Goal: Browse casually: Explore the website without a specific task or goal

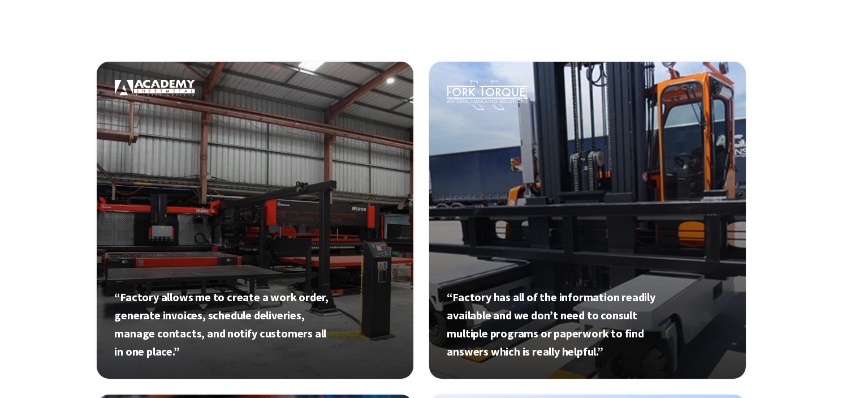
scroll to position [401, 0]
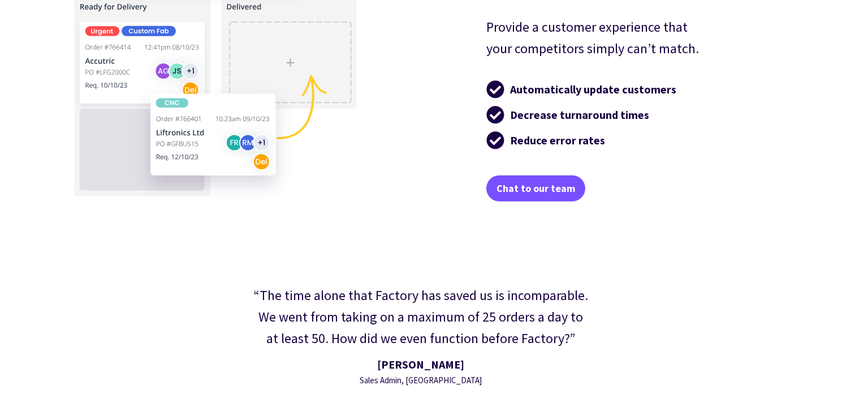
scroll to position [2392, 0]
click at [205, 377] on div "“The time alone that Factory has saved us is incomparable. We went from taking …" at bounding box center [421, 336] width 806 height 236
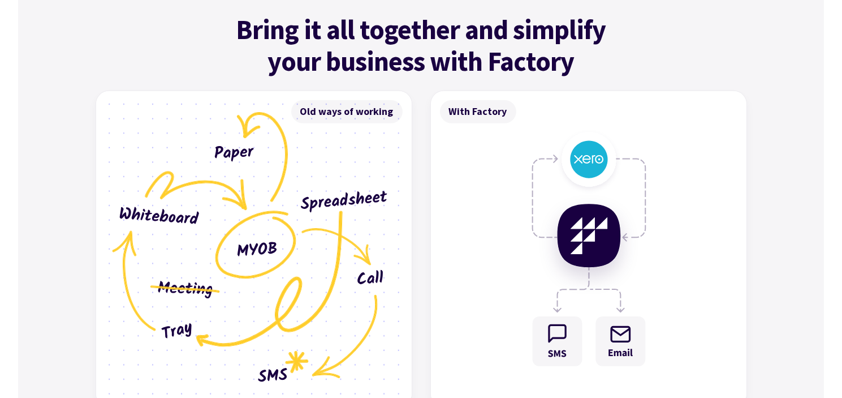
scroll to position [3275, 0]
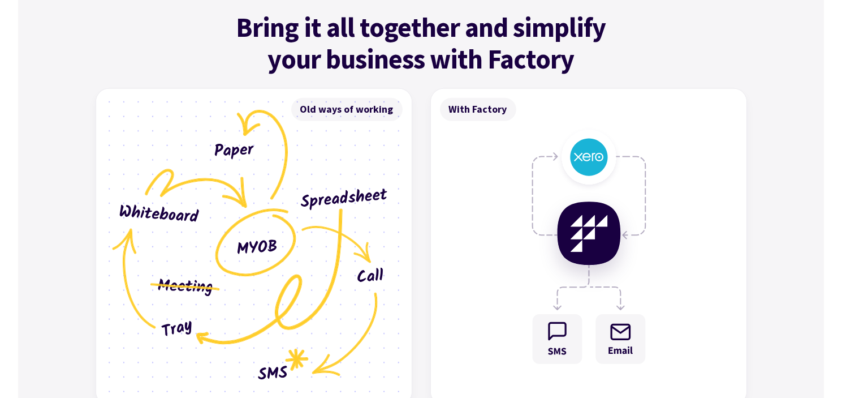
click at [388, 372] on img at bounding box center [254, 247] width 316 height 316
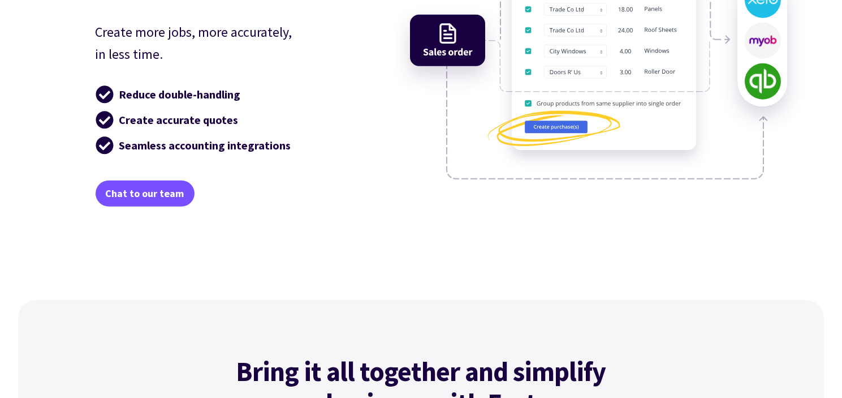
scroll to position [2929, 0]
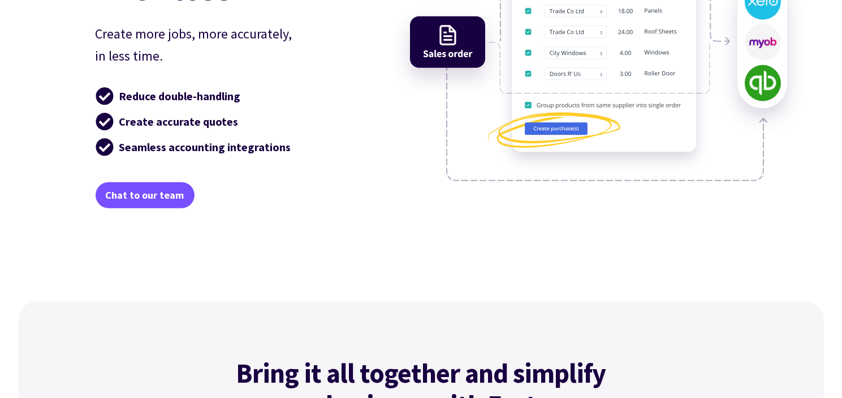
click at [549, 301] on div "Do more with less Create more jobs, more accurately, in less time. Reduce doubl…" at bounding box center [421, 109] width 679 height 385
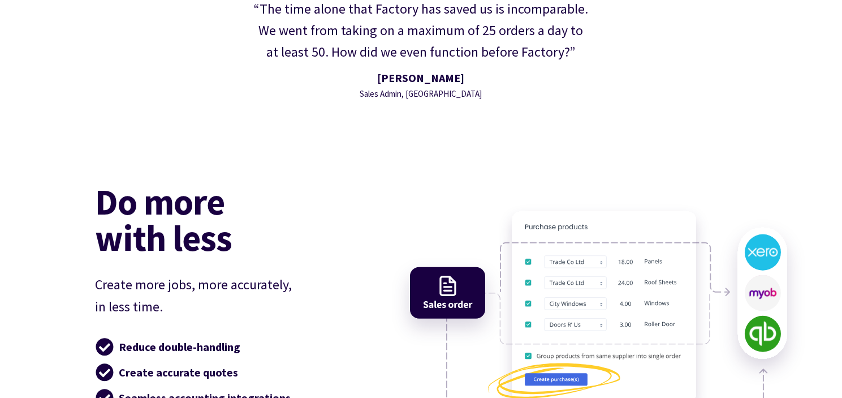
scroll to position [2678, 0]
click at [298, 113] on div "“The time alone that Factory has saved us is incomparable. We went from taking …" at bounding box center [421, 50] width 360 height 125
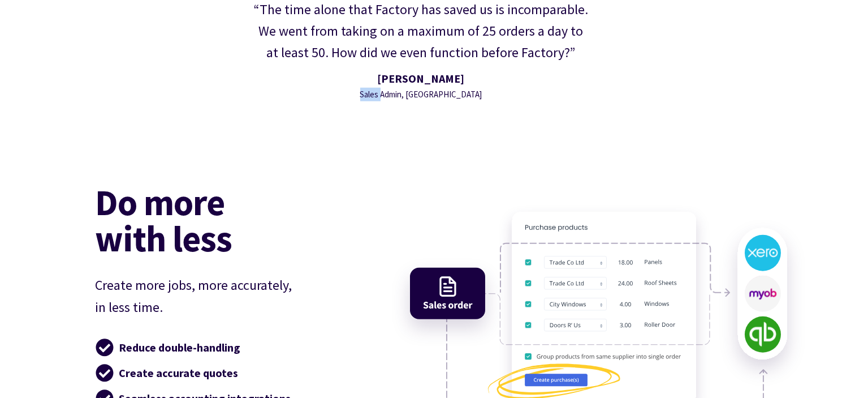
click at [298, 113] on div "“The time alone that Factory has saved us is incomparable. We went from taking …" at bounding box center [421, 50] width 360 height 125
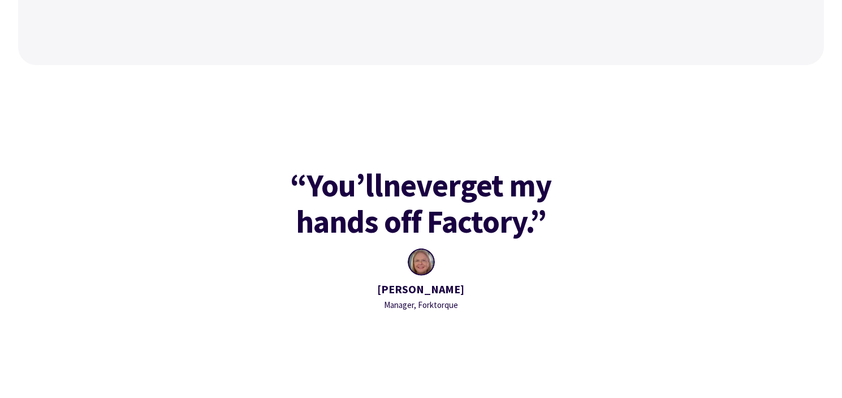
scroll to position [1433, 0]
